Goal: Task Accomplishment & Management: Use online tool/utility

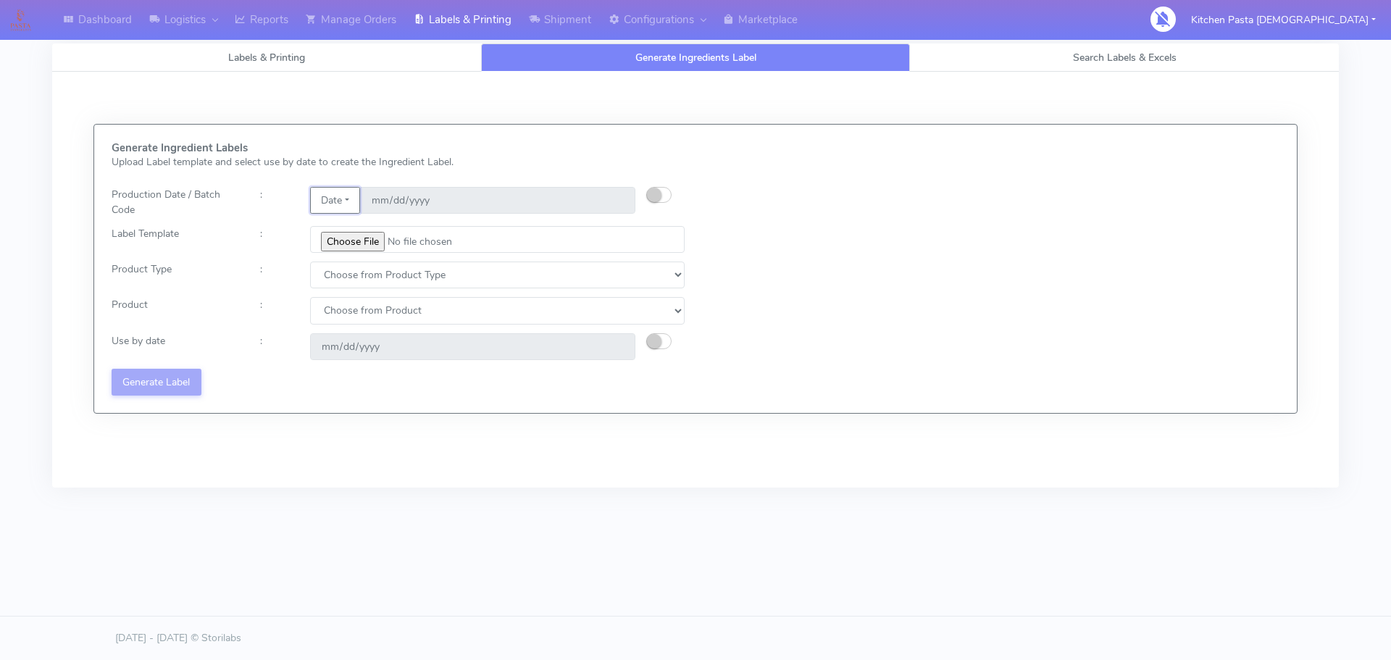
click at [359, 199] on button "Date" at bounding box center [335, 200] width 50 height 27
click at [348, 234] on link "Code" at bounding box center [368, 229] width 114 height 24
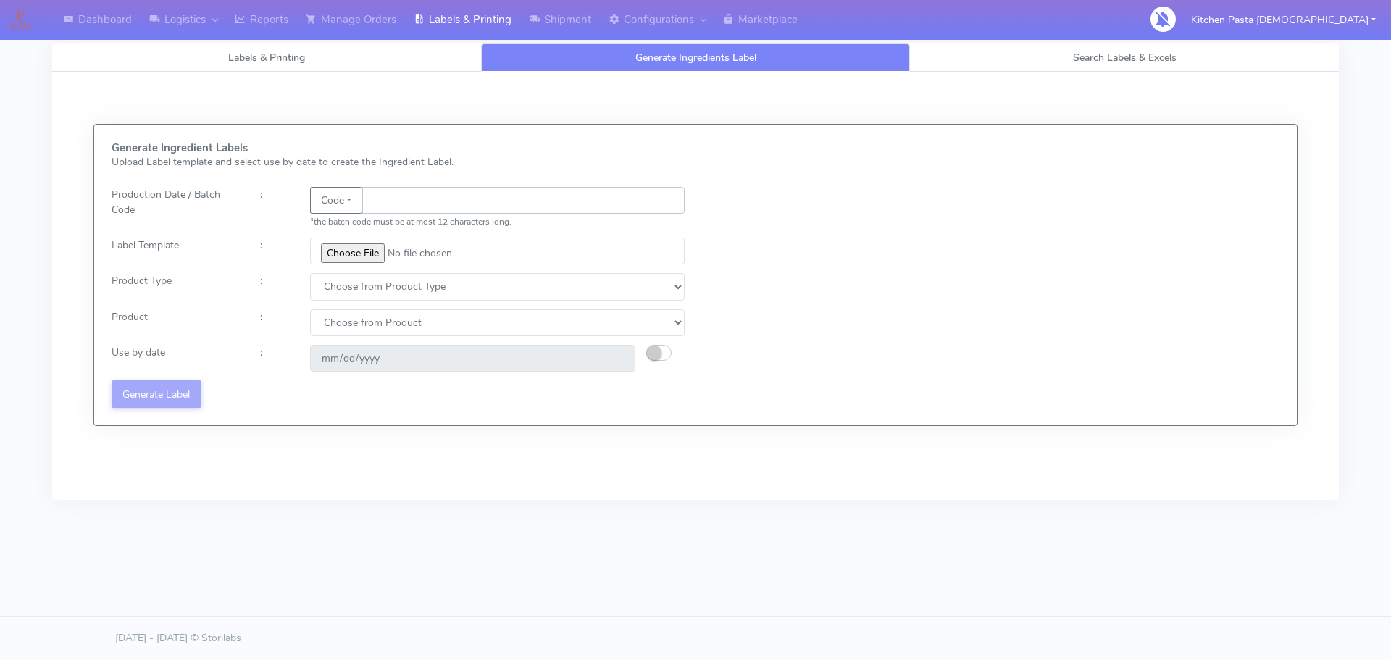
click at [384, 213] on input "text" at bounding box center [523, 200] width 322 height 27
type input "25266"
click at [369, 244] on input "file" at bounding box center [497, 251] width 374 height 27
type input "C:\fakepath\Beef & Chianti Lasagne 1 v3.jpg"
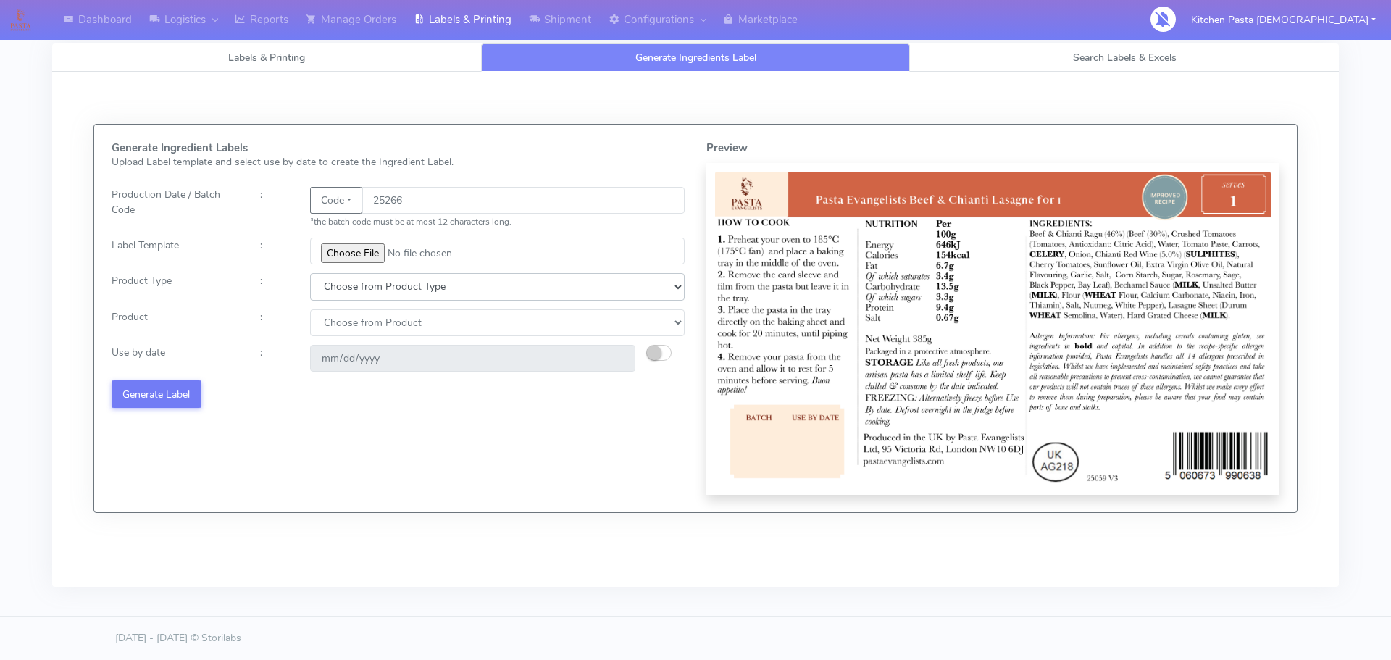
click at [390, 280] on select "Choose from Product Type ECOM ERETAIL CIRCULAR CIRC_DESERTS LASAGNE" at bounding box center [497, 286] width 374 height 27
select select "4"
click at [310, 273] on select "Choose from Product Type ECOM ERETAIL CIRCULAR CIRC_DESERTS LASAGNE" at bounding box center [497, 286] width 374 height 27
click at [361, 306] on div "Generate Ingredient Labels Upload Label template and select use by date to crea…" at bounding box center [398, 318] width 595 height 353
click at [353, 332] on select "Choose from Product LASAGNE" at bounding box center [497, 322] width 374 height 27
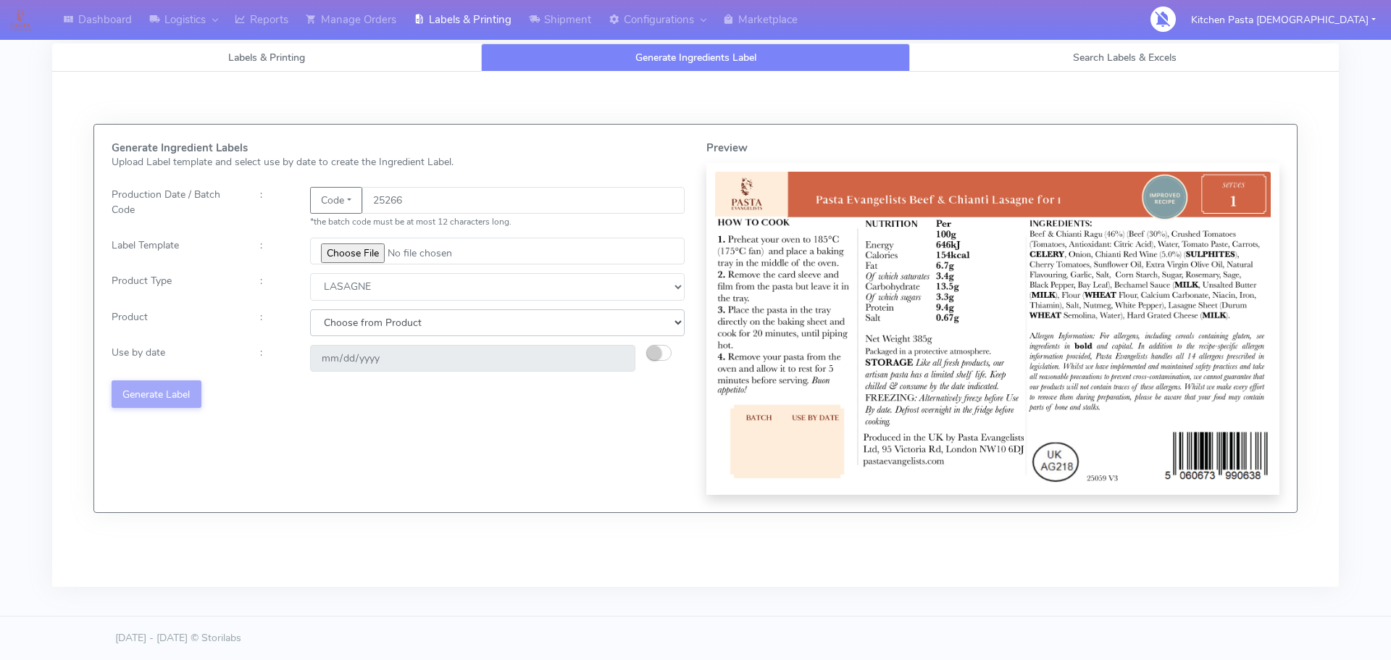
select select "0"
click at [310, 309] on select "Choose from Product LASAGNE" at bounding box center [497, 322] width 374 height 27
click at [658, 352] on small "button" at bounding box center [654, 352] width 14 height 14
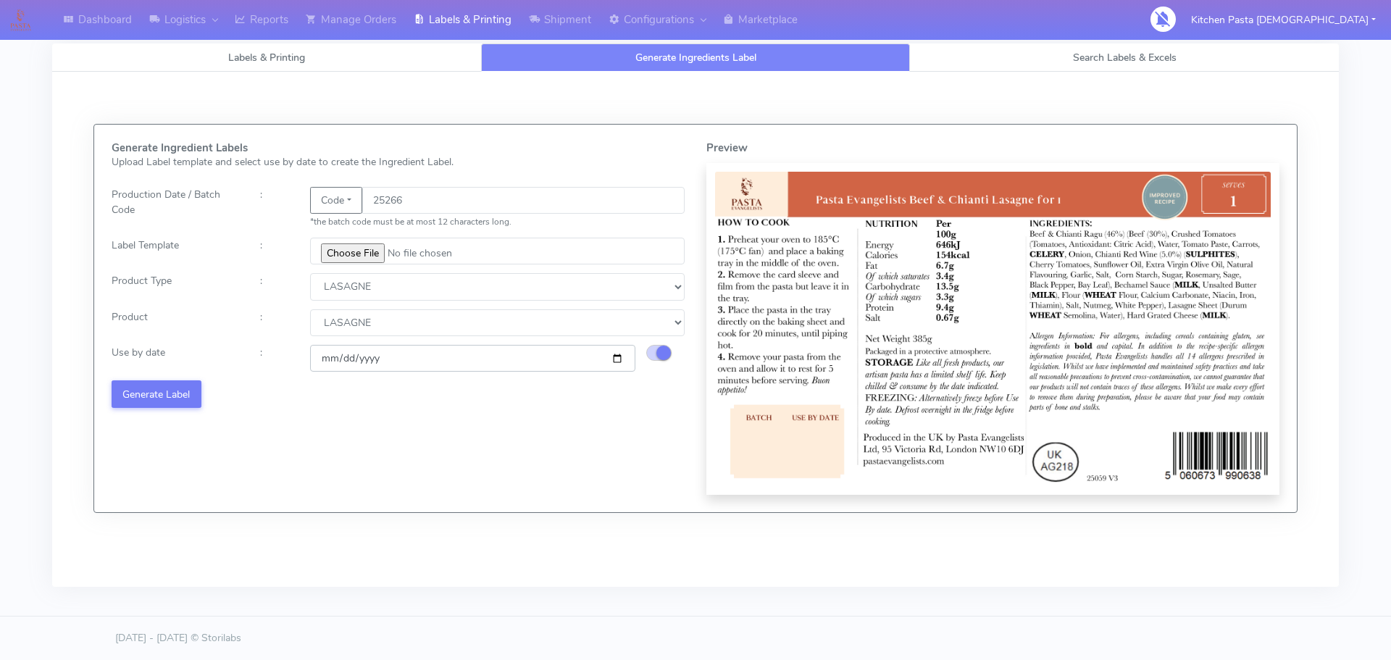
click at [619, 360] on input "[DATE]" at bounding box center [472, 358] width 325 height 27
type input "[DATE]"
click at [159, 382] on button "Generate Label" at bounding box center [157, 393] width 90 height 27
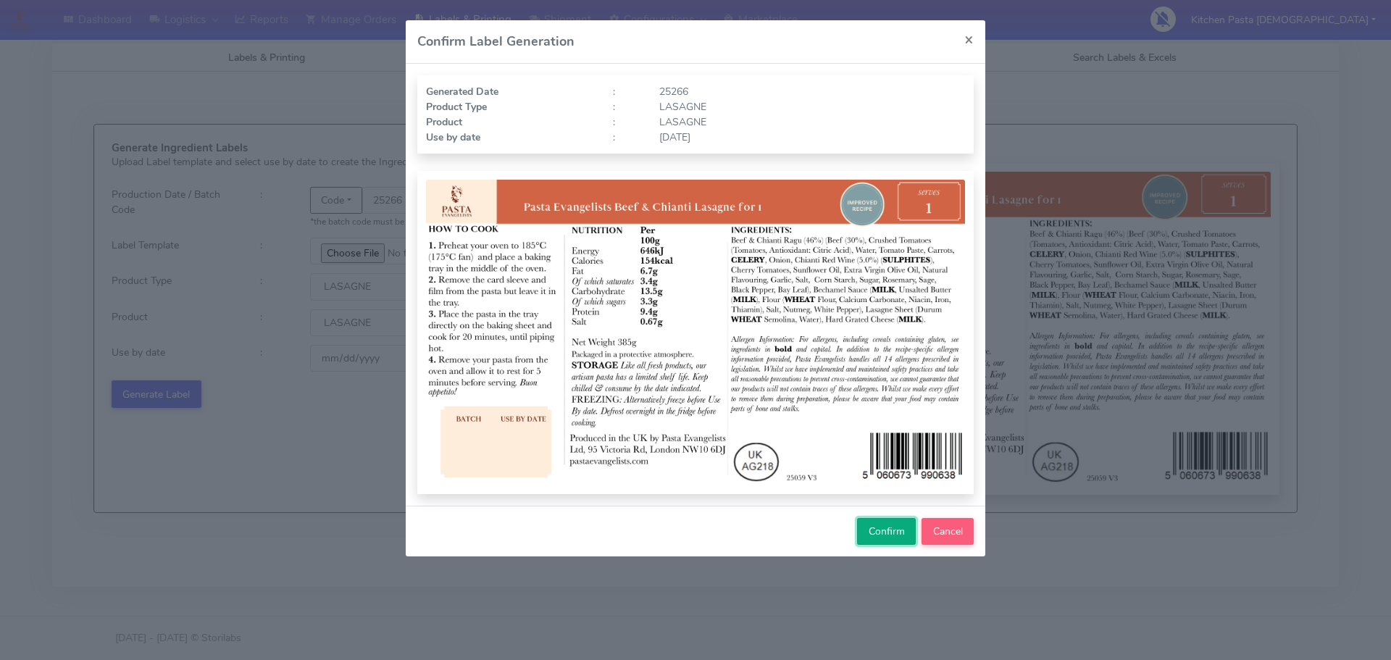
click at [893, 535] on span "Confirm" at bounding box center [886, 531] width 36 height 14
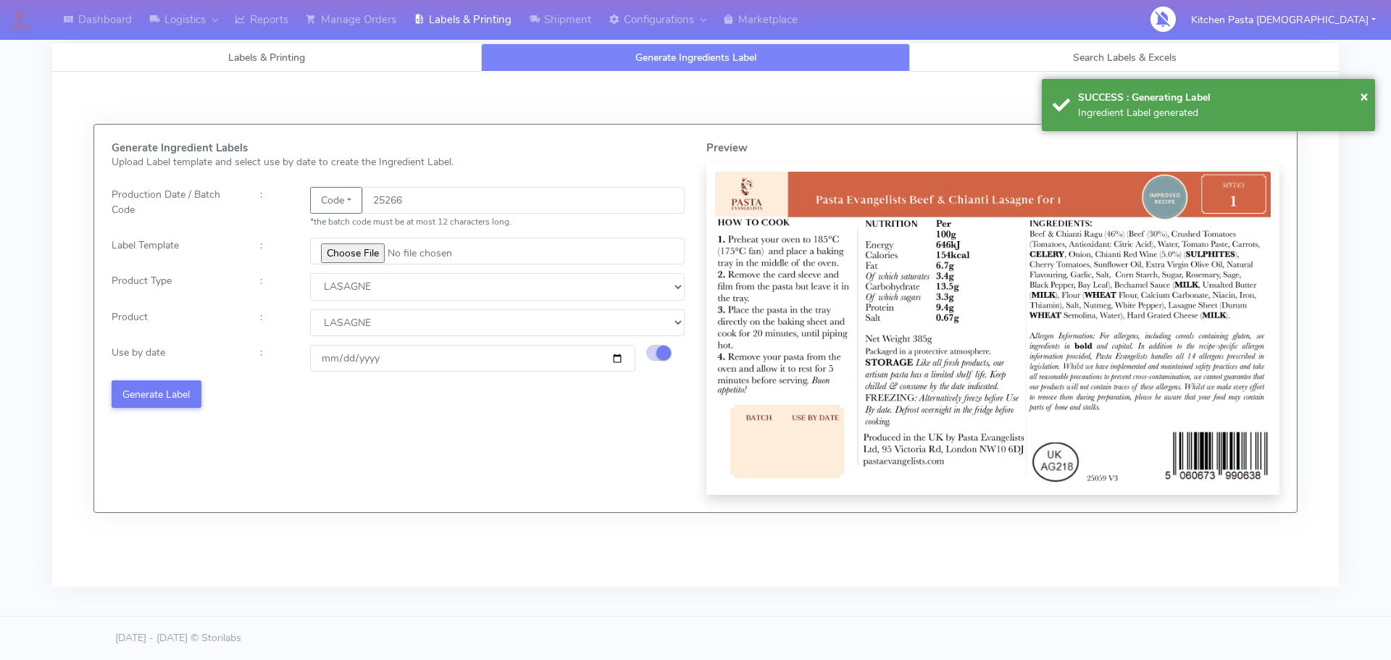
select select
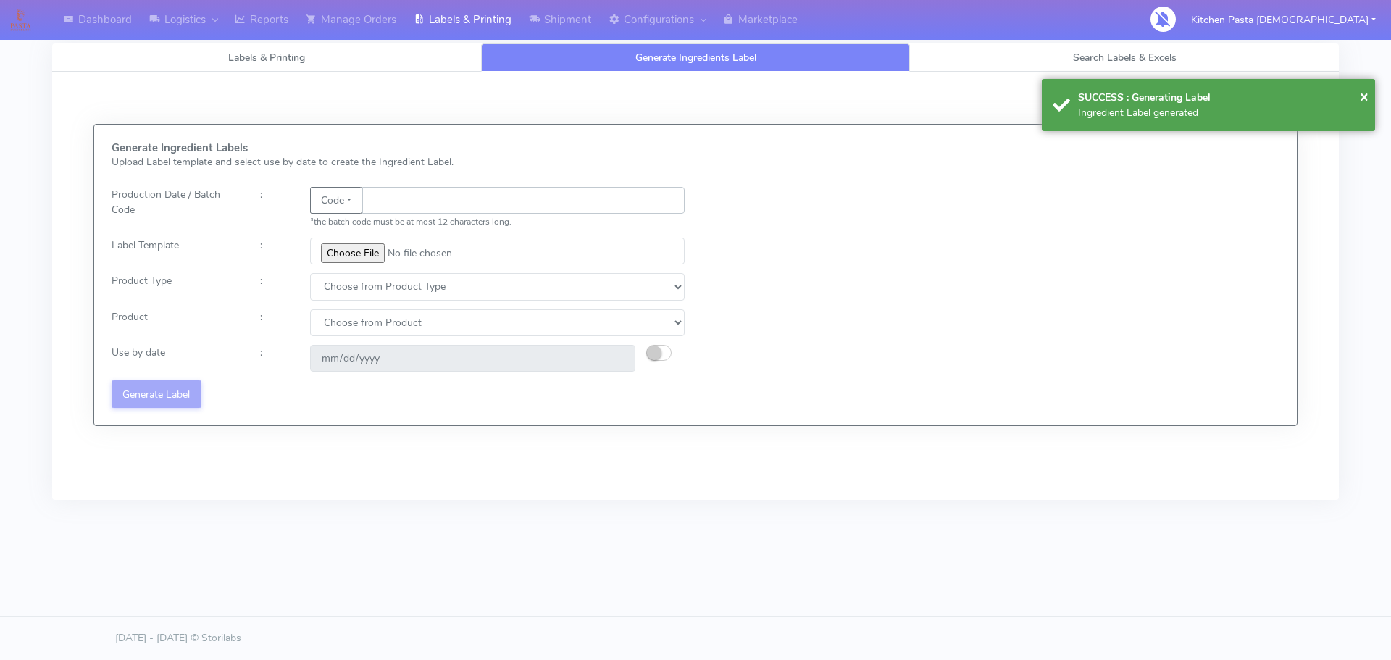
click at [400, 207] on input "text" at bounding box center [523, 200] width 322 height 27
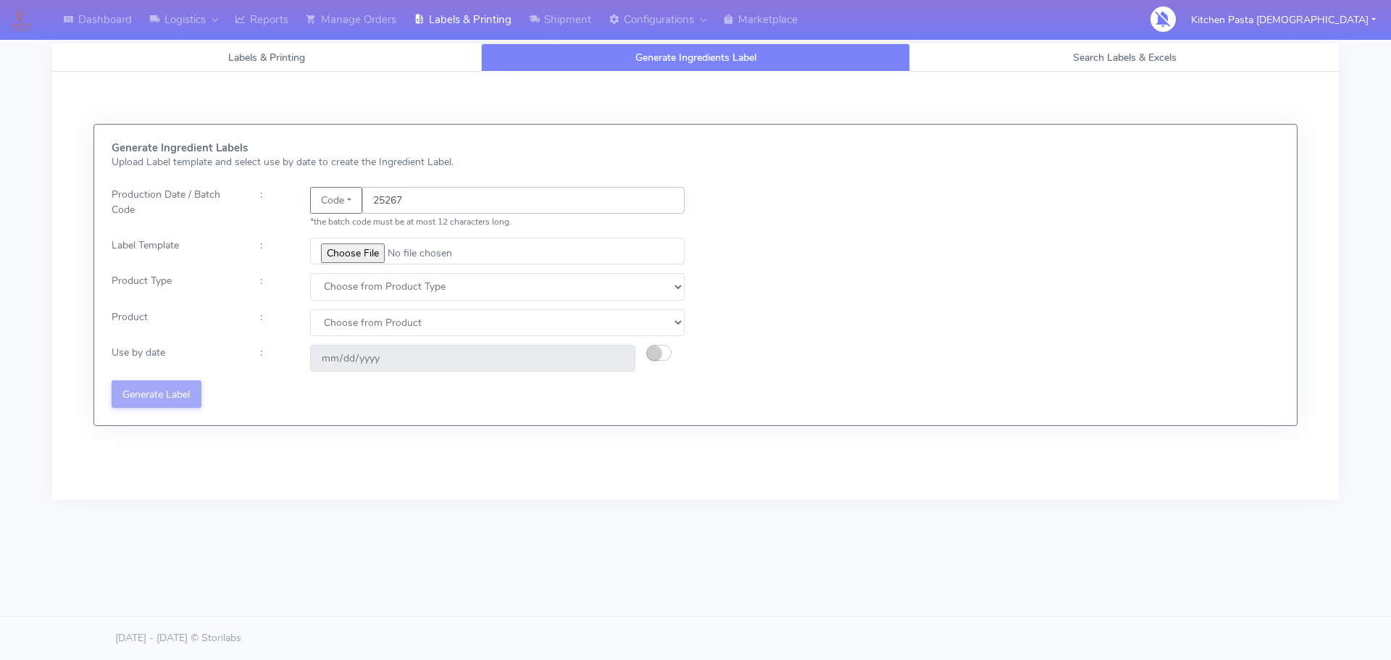
type input "25267"
click at [352, 241] on input "file" at bounding box center [497, 251] width 374 height 27
type input "C:\fakepath\Pasta Evangelists truffle mac & cheese for 1_V2.jpg"
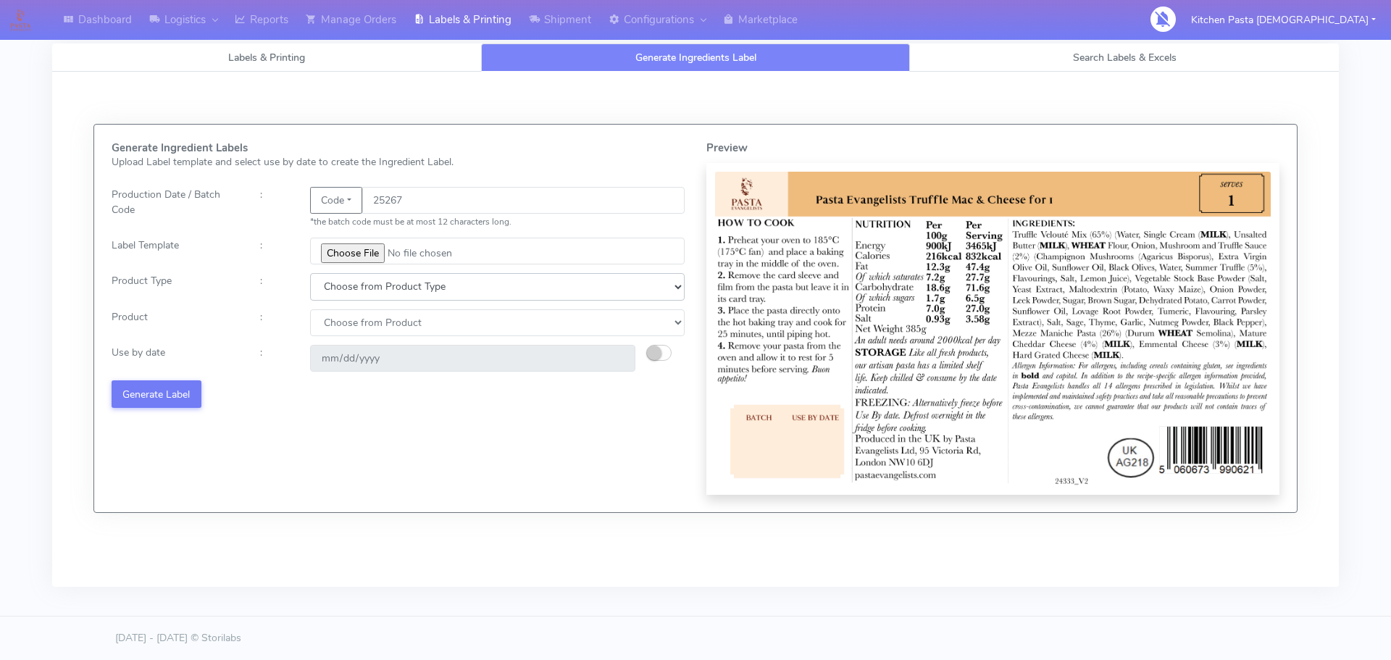
click at [369, 291] on select "Choose from Product Type ECOM ERETAIL CIRCULAR CIRC_DESERTS LASAGNE" at bounding box center [497, 286] width 374 height 27
drag, startPoint x: 360, startPoint y: 404, endPoint x: 362, endPoint y: 397, distance: 7.6
click at [361, 401] on div "Generate Ingredient Labels Upload Label template and select use by date to crea…" at bounding box center [398, 318] width 595 height 353
click at [353, 286] on select "Choose from Product Type ECOM ERETAIL CIRCULAR CIRC_DESERTS LASAGNE" at bounding box center [497, 286] width 374 height 27
select select "4"
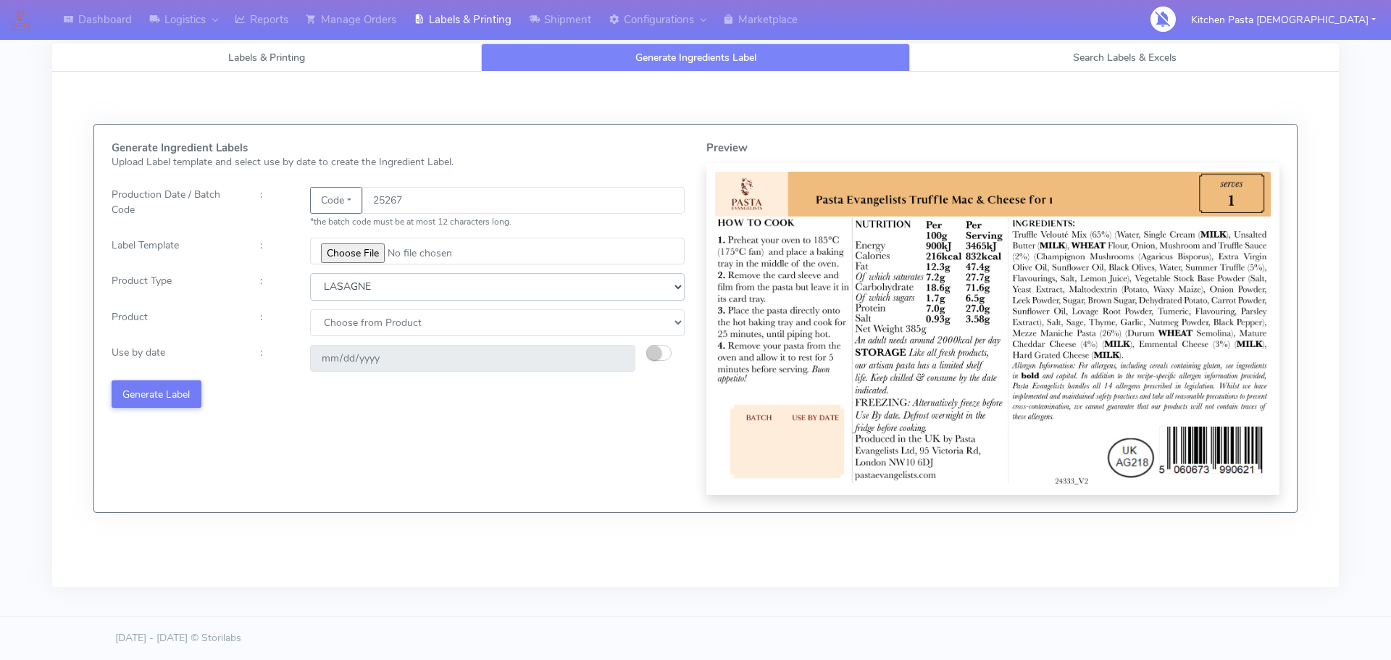
click at [310, 273] on select "Choose from Product Type ECOM ERETAIL CIRCULAR CIRC_DESERTS LASAGNE" at bounding box center [497, 286] width 374 height 27
drag, startPoint x: 351, startPoint y: 325, endPoint x: 348, endPoint y: 335, distance: 9.9
click at [351, 325] on select "Choose from Product LASAGNE" at bounding box center [497, 322] width 374 height 27
select select "0"
click at [310, 309] on select "Choose from Product LASAGNE" at bounding box center [497, 322] width 374 height 27
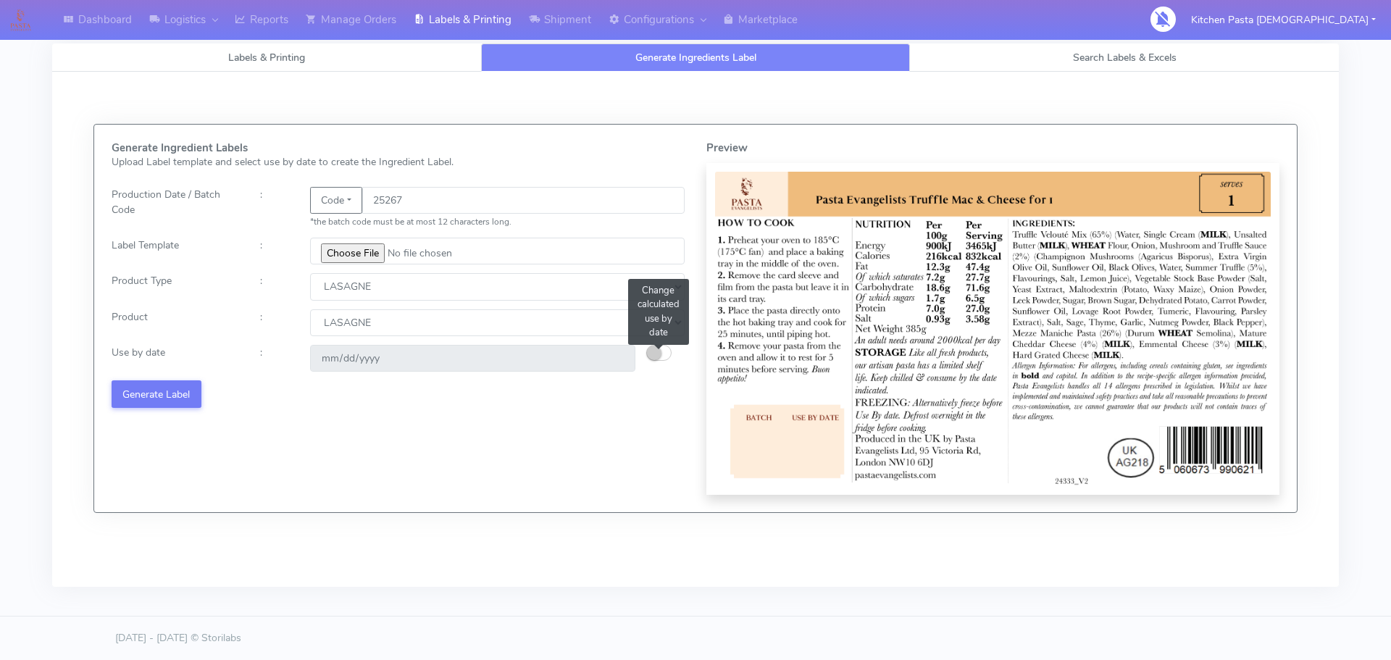
click at [652, 350] on small "button" at bounding box center [654, 352] width 14 height 14
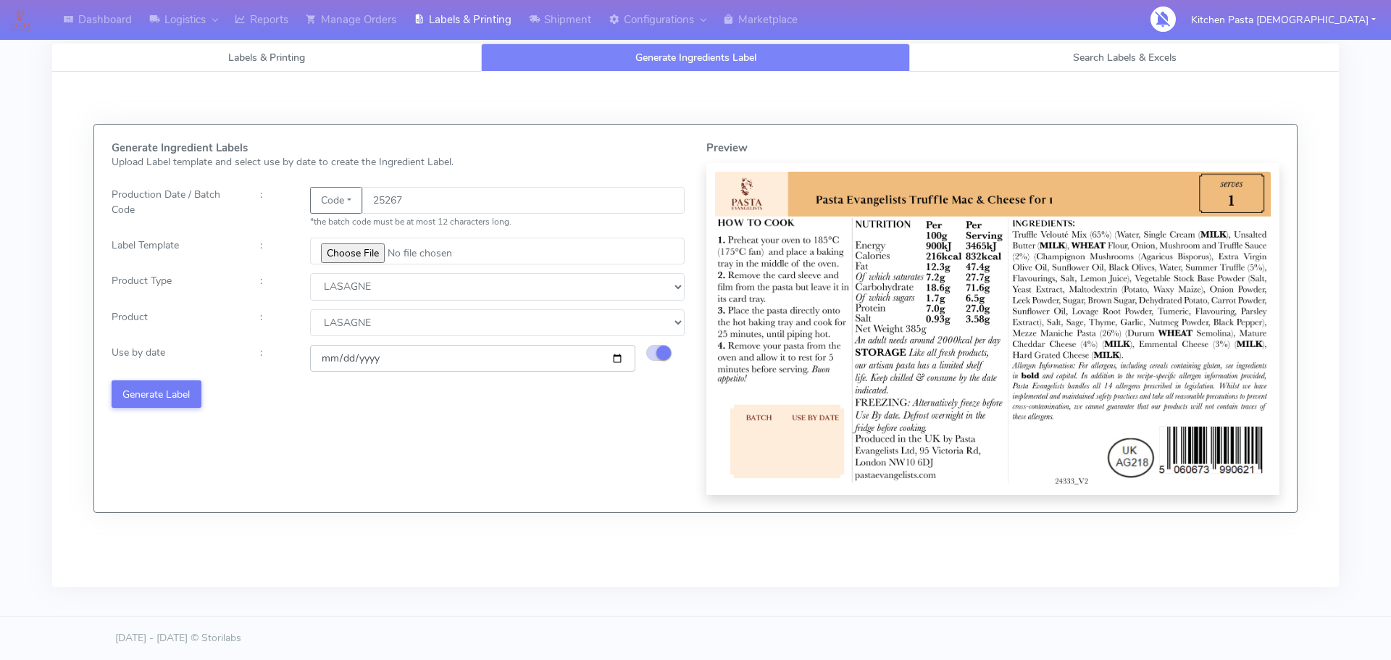
click at [617, 358] on input "[DATE]" at bounding box center [472, 358] width 325 height 27
type input "[DATE]"
click at [174, 391] on button "Generate Label" at bounding box center [157, 393] width 90 height 27
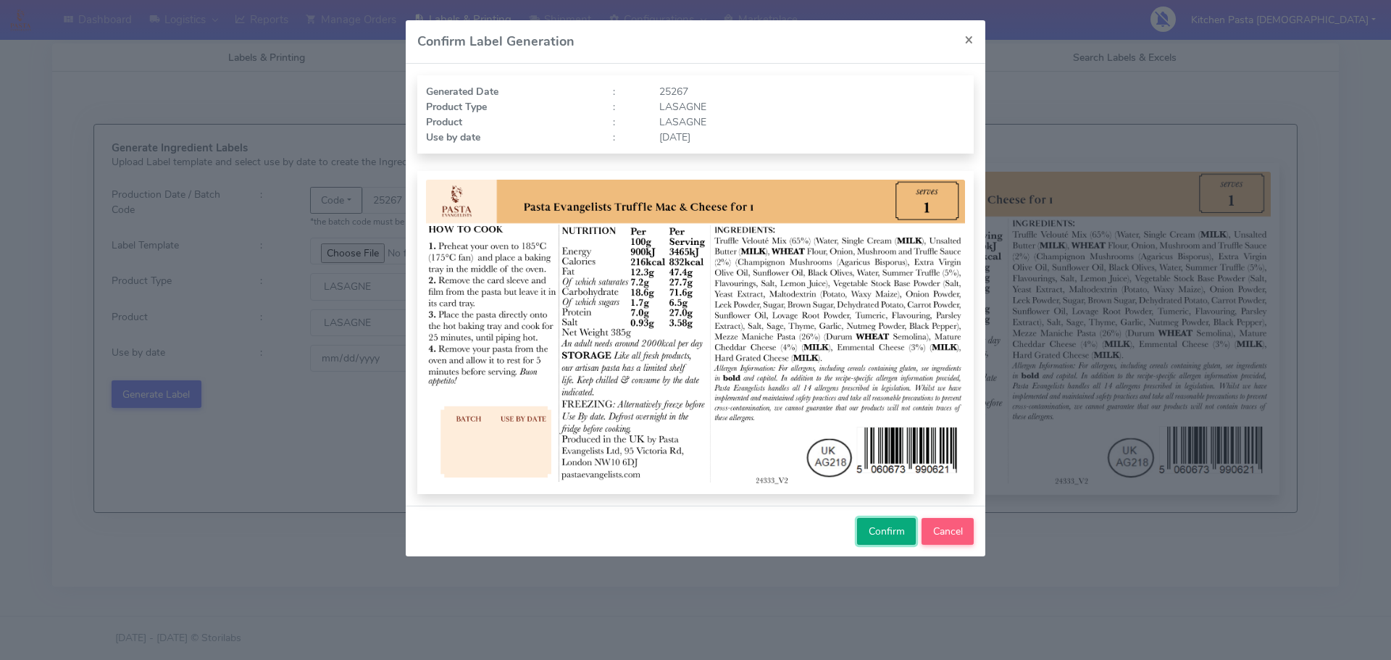
drag, startPoint x: 867, startPoint y: 540, endPoint x: 766, endPoint y: 558, distance: 102.3
click at [867, 540] on button "Confirm" at bounding box center [886, 531] width 59 height 27
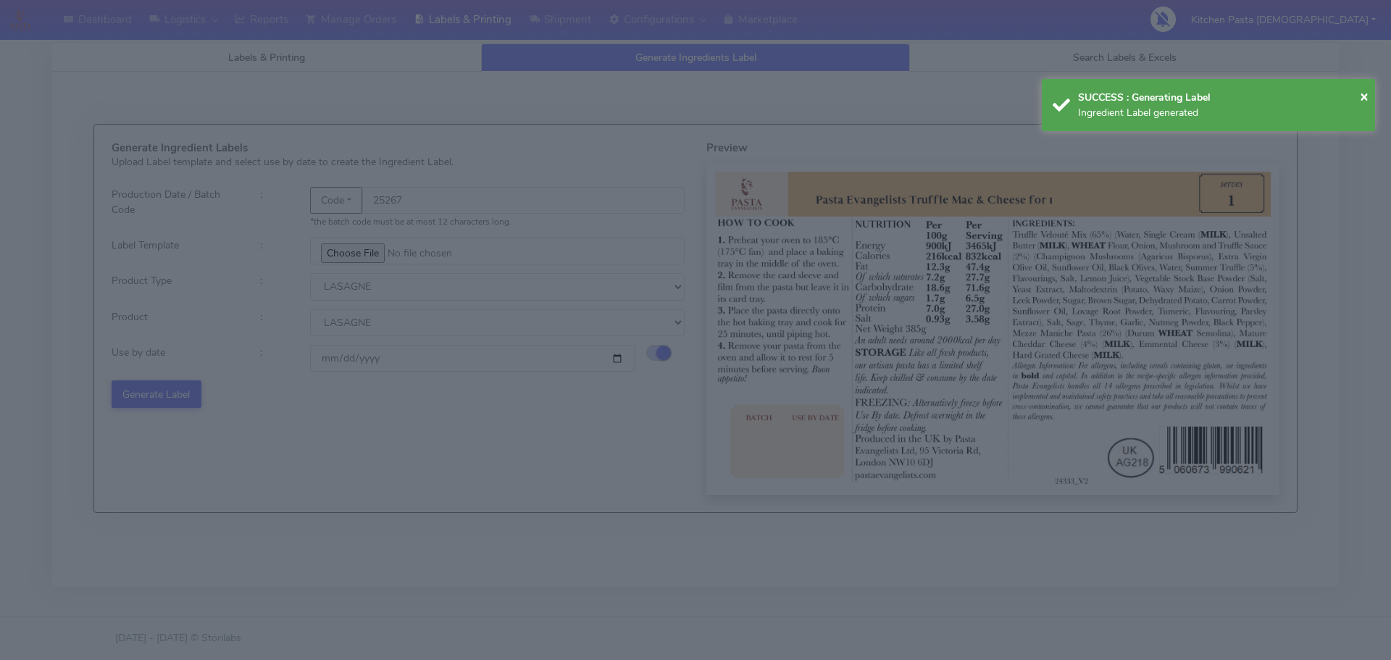
select select
